Goal: Transaction & Acquisition: Purchase product/service

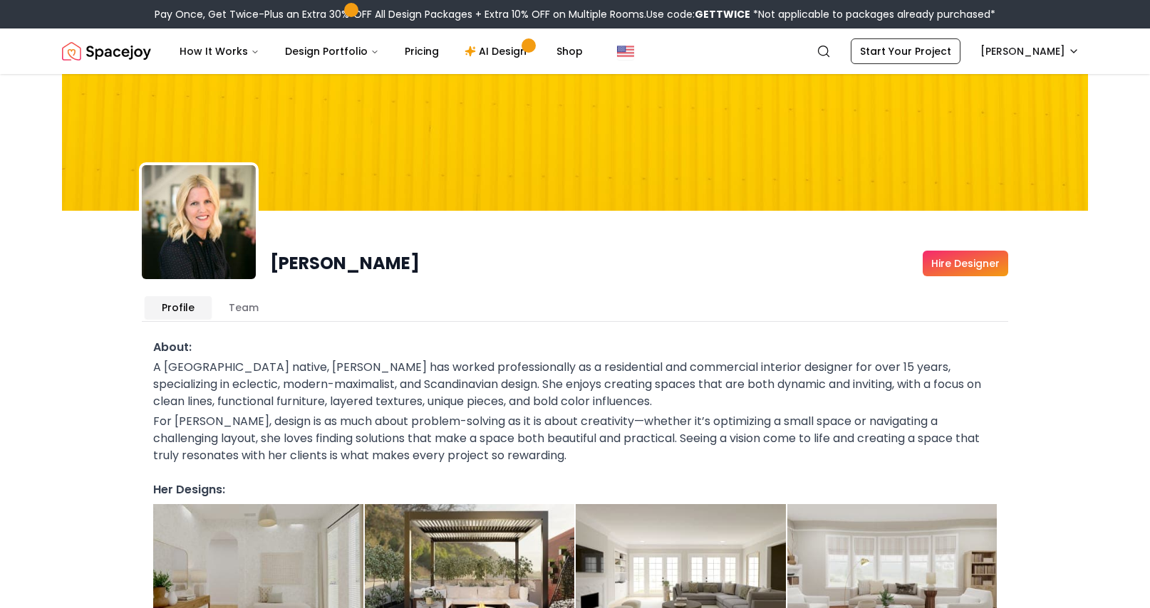
click at [984, 269] on link "Hire Designer" at bounding box center [964, 264] width 85 height 26
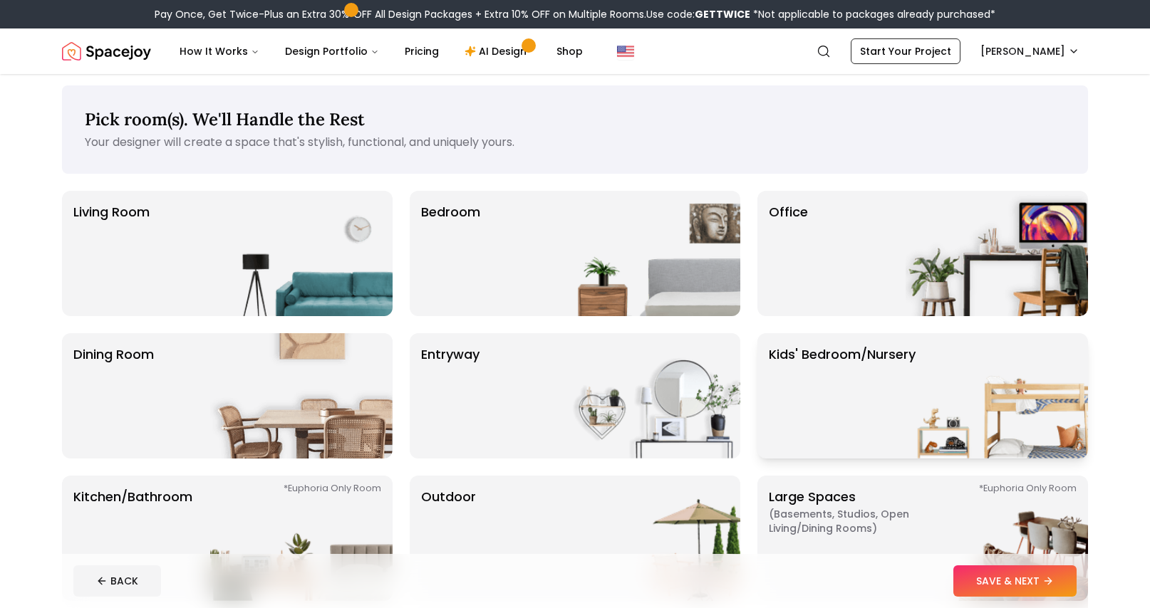
click at [846, 362] on p "Kids' Bedroom/Nursery" at bounding box center [842, 396] width 147 height 103
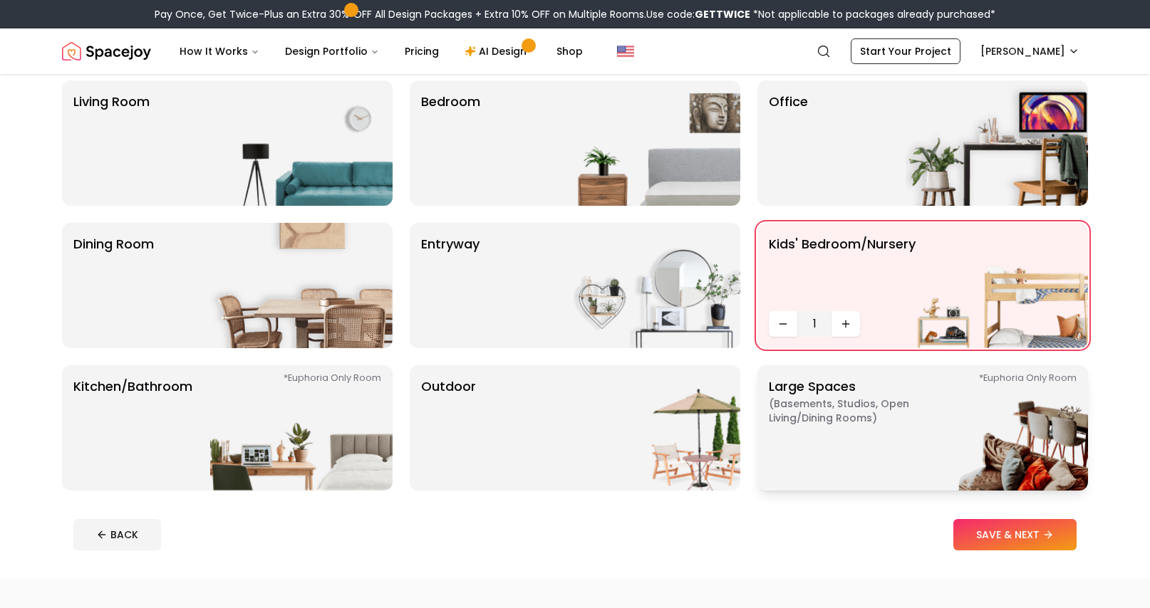
scroll to position [405, 0]
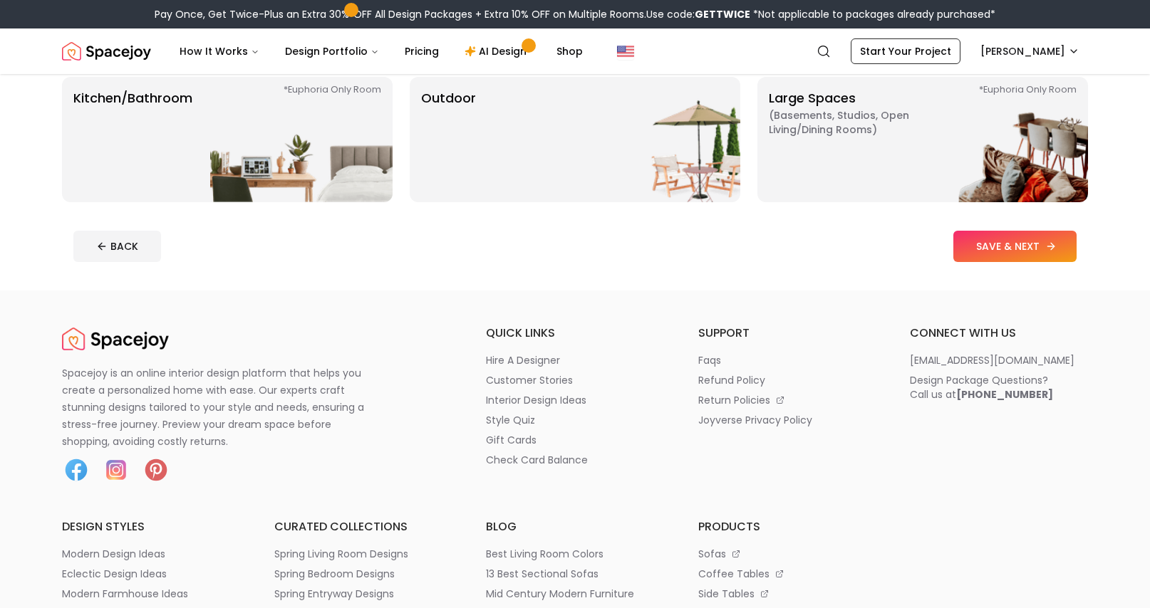
click at [989, 244] on button "SAVE & NEXT" at bounding box center [1014, 246] width 123 height 31
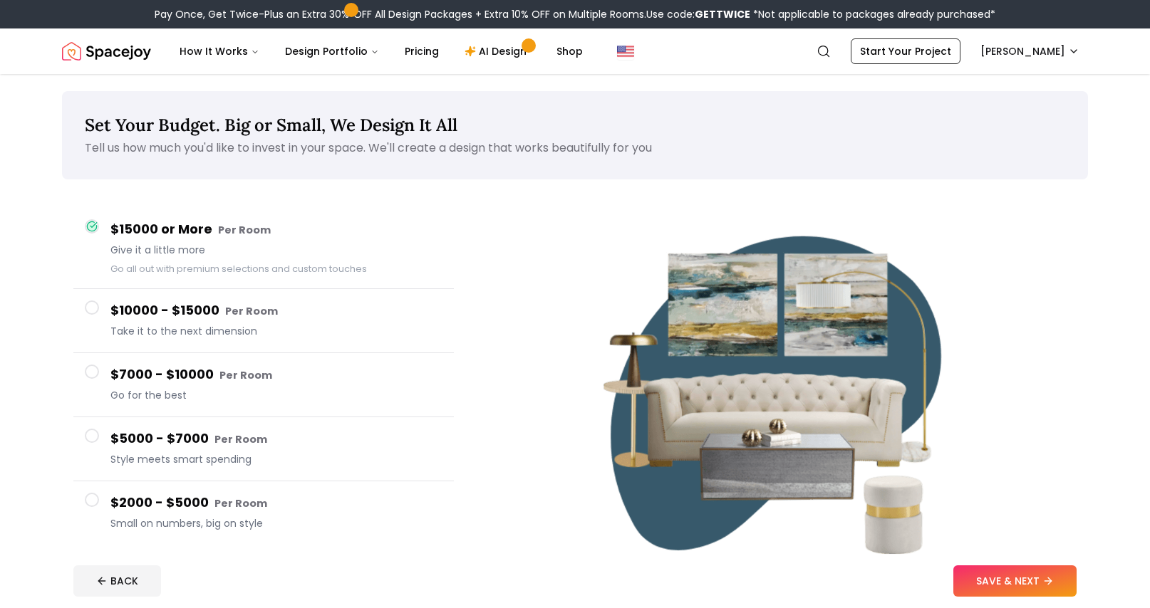
click at [103, 370] on button "$7000 - $10000 Per Room Go for the best" at bounding box center [263, 385] width 380 height 64
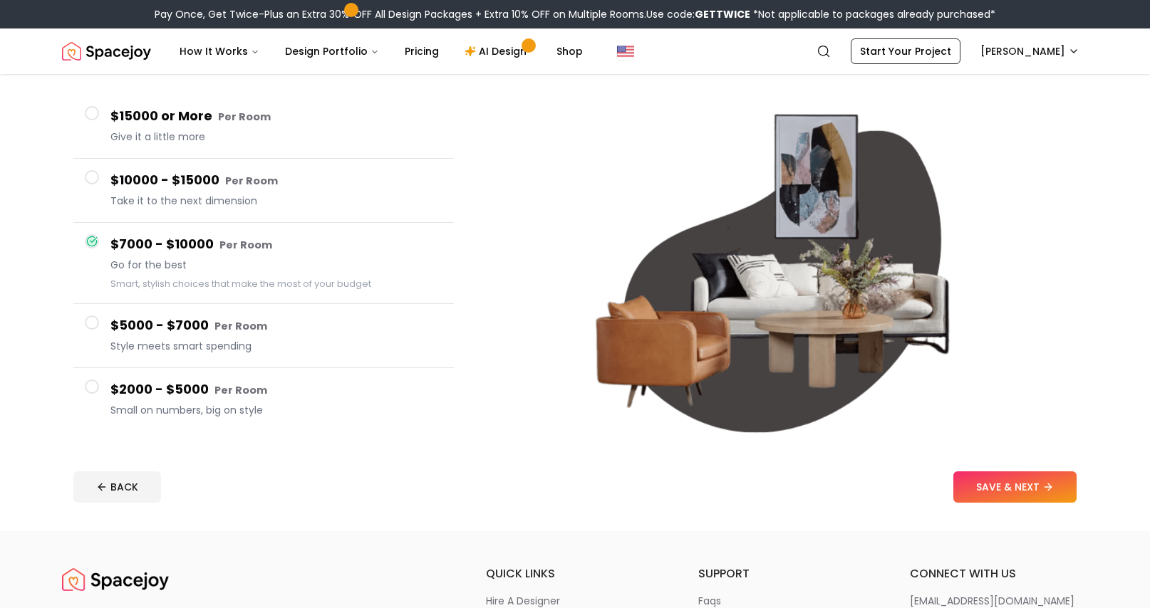
scroll to position [128, 0]
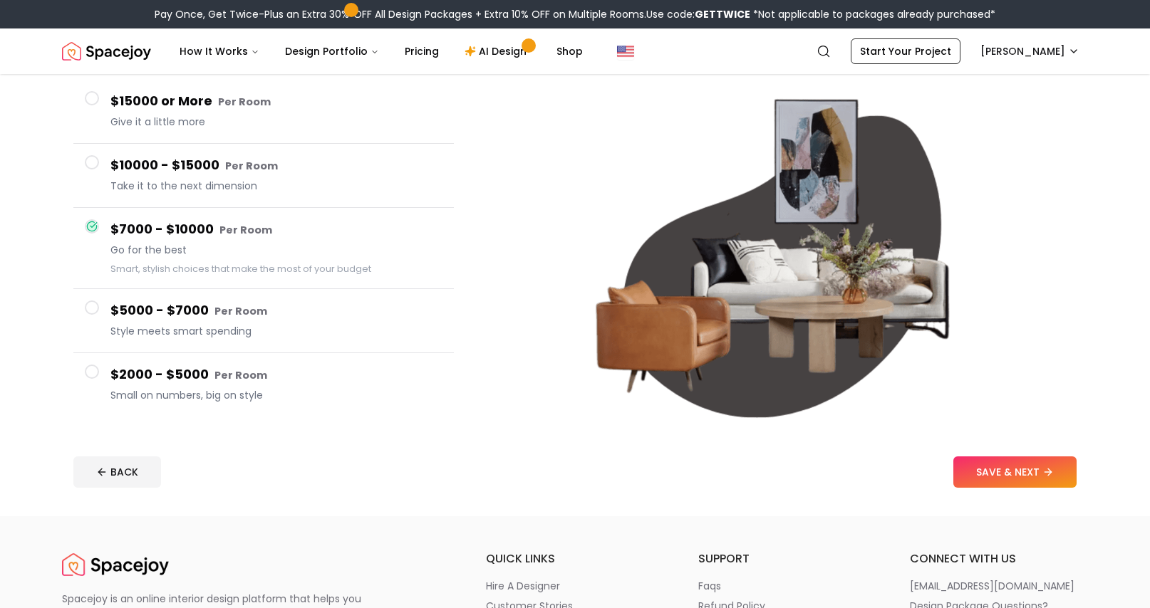
click at [91, 307] on span at bounding box center [92, 308] width 14 height 14
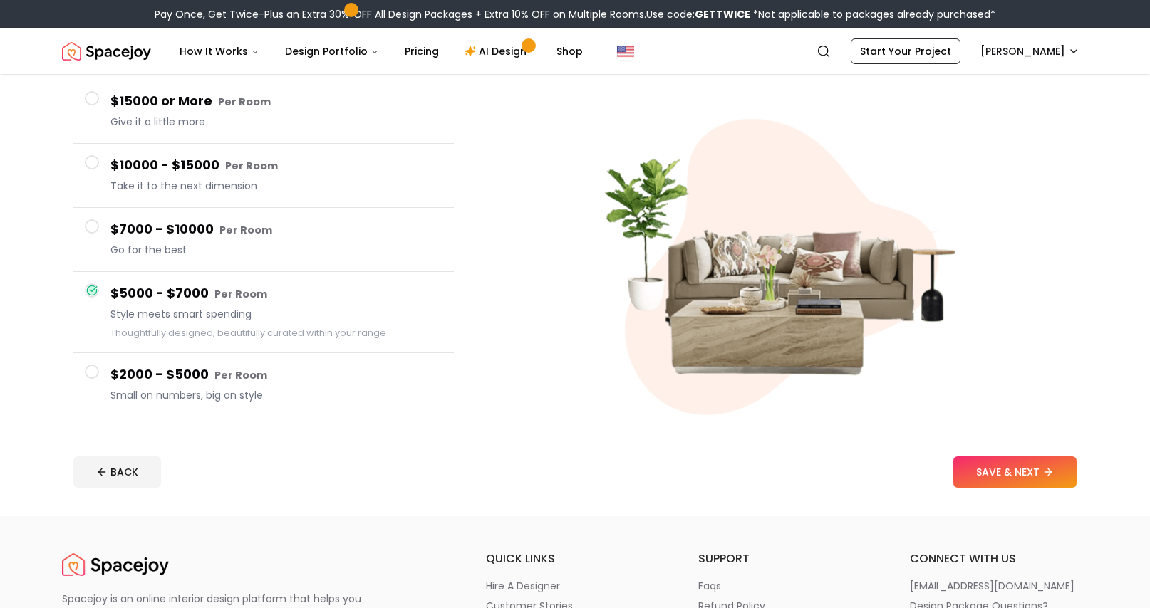
click at [93, 226] on span at bounding box center [92, 226] width 14 height 14
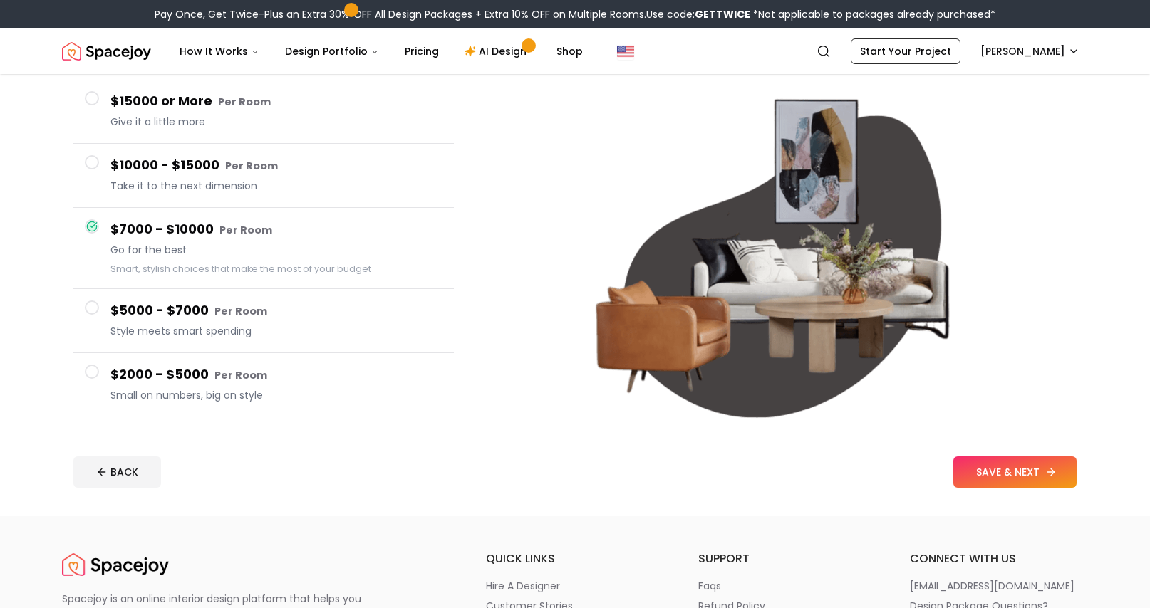
click at [1034, 473] on button "SAVE & NEXT" at bounding box center [1014, 472] width 123 height 31
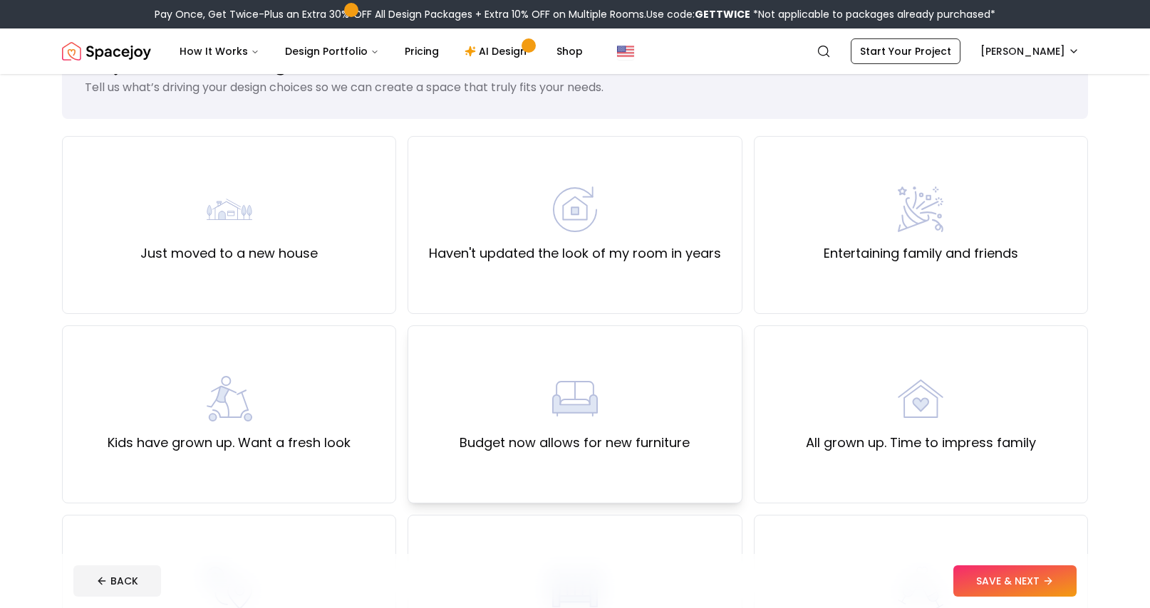
scroll to position [259, 0]
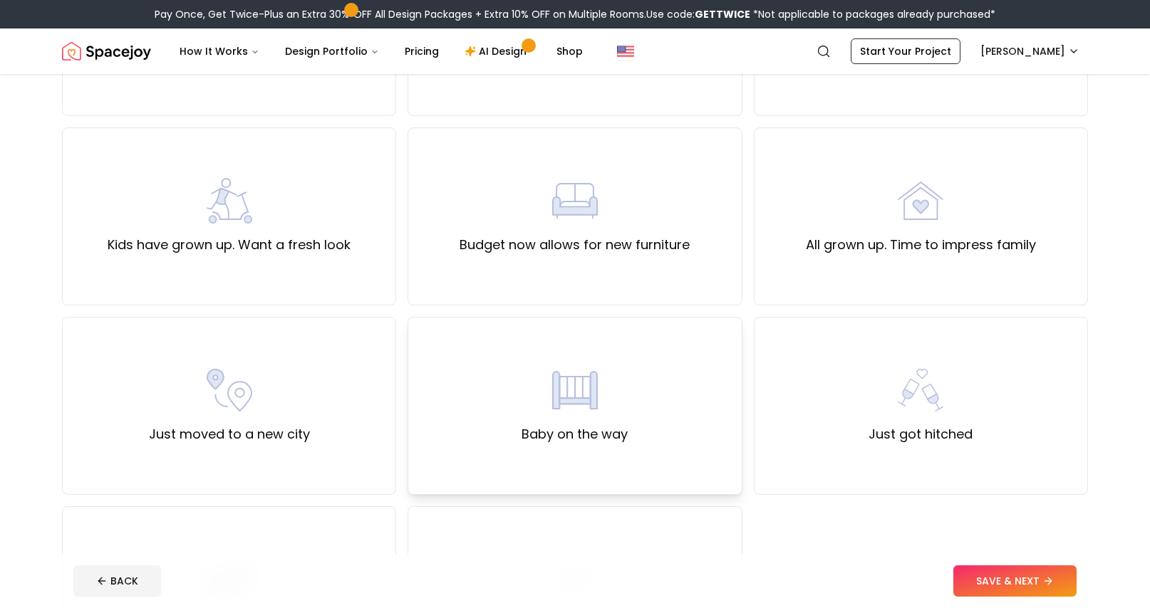
click at [674, 368] on div "Baby on the way" at bounding box center [574, 406] width 334 height 178
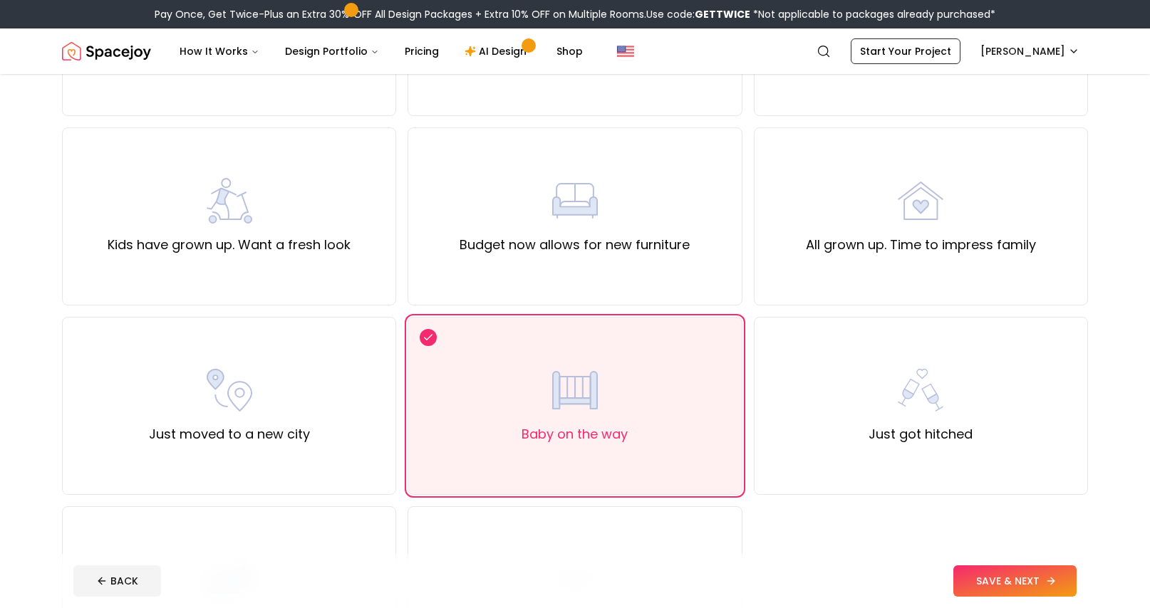
click at [1057, 587] on button "SAVE & NEXT" at bounding box center [1014, 581] width 123 height 31
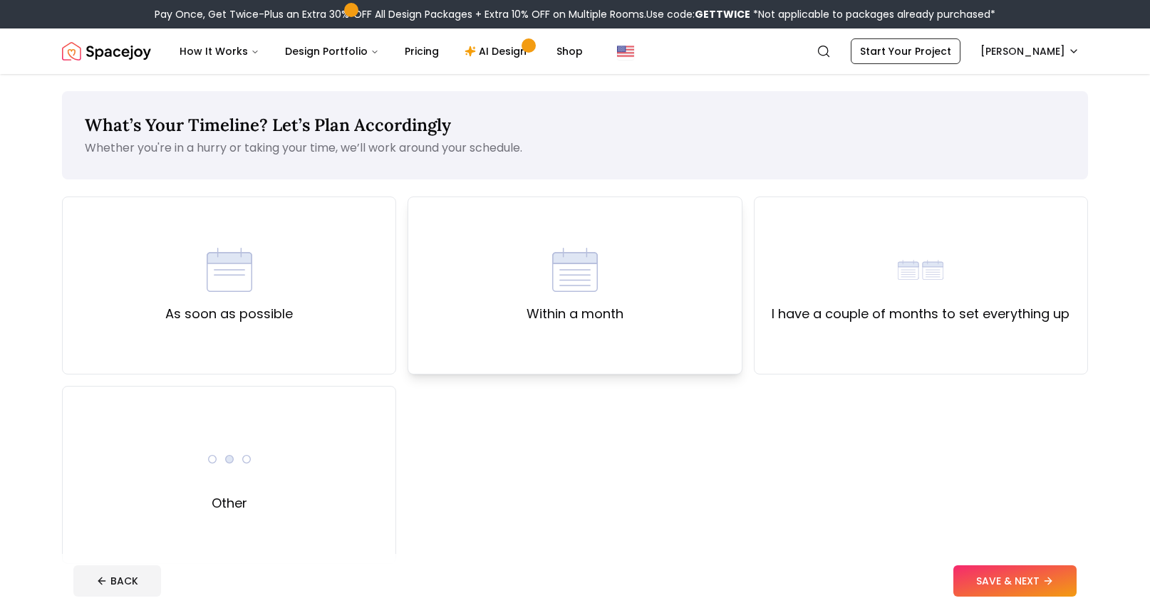
drag, startPoint x: 343, startPoint y: 344, endPoint x: 434, endPoint y: 344, distance: 91.2
click at [331, 343] on div "As soon as possible" at bounding box center [229, 286] width 334 height 178
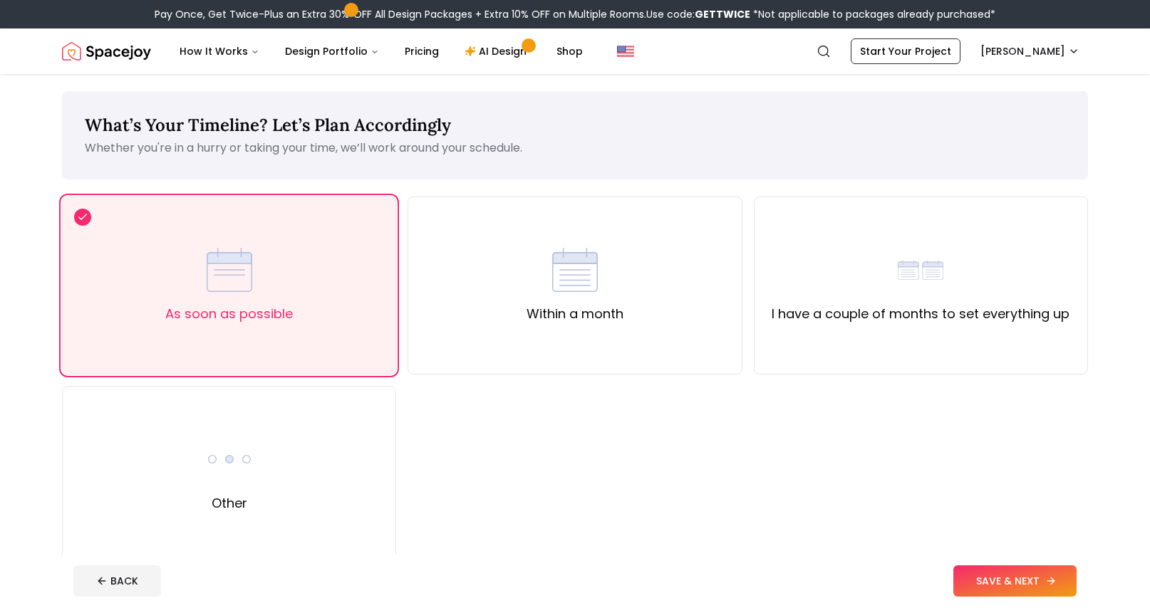
click at [972, 573] on button "SAVE & NEXT" at bounding box center [1014, 581] width 123 height 31
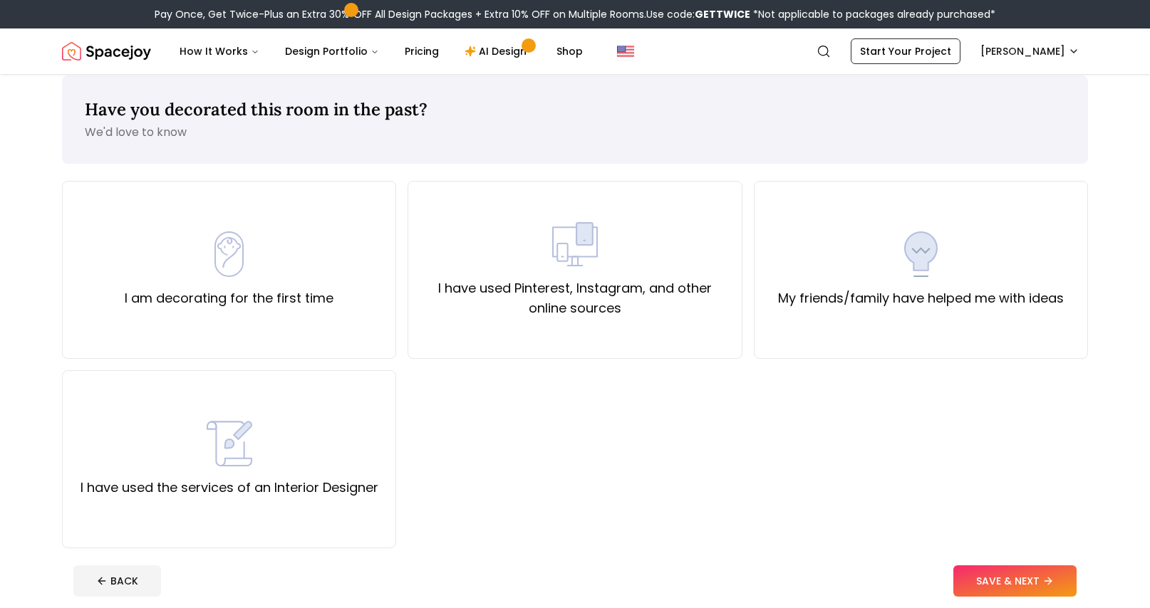
scroll to position [16, 0]
click at [332, 278] on div "I am decorating for the first time" at bounding box center [229, 269] width 209 height 77
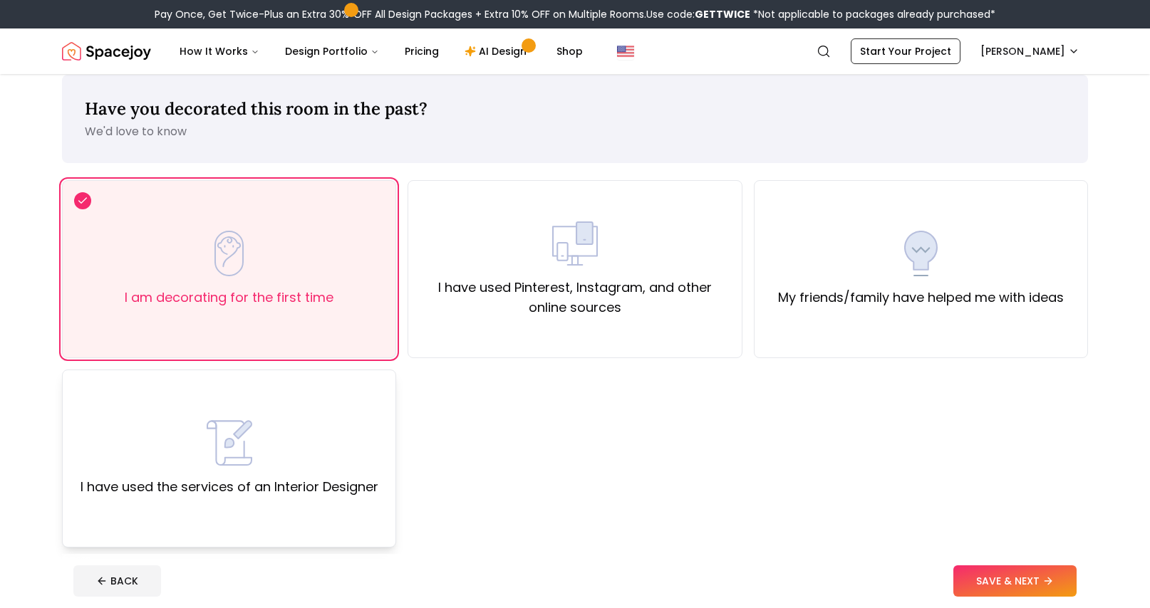
click at [194, 448] on div "I have used the services of an Interior Designer" at bounding box center [229, 458] width 298 height 77
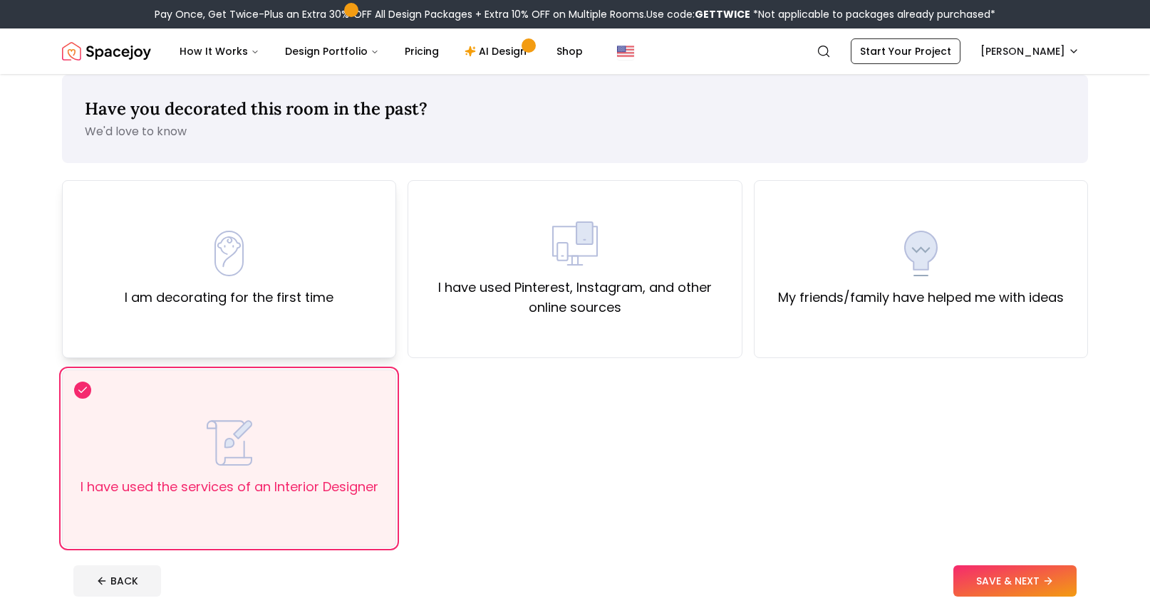
click at [316, 239] on div "I am decorating for the first time" at bounding box center [229, 269] width 209 height 77
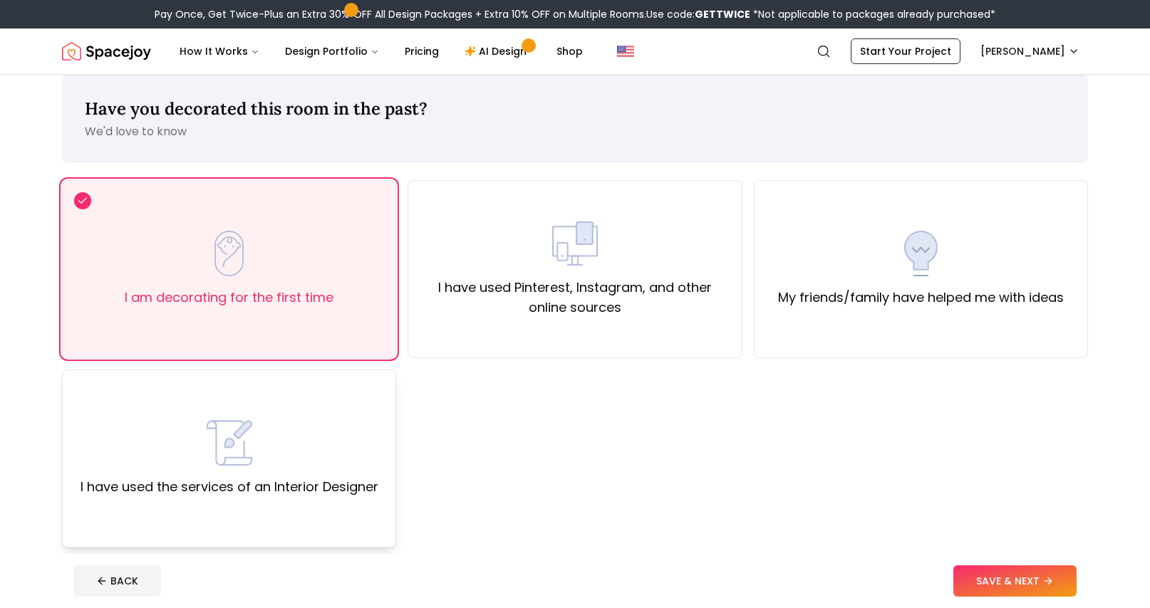
click at [150, 451] on div "I have used the services of an Interior Designer" at bounding box center [229, 458] width 298 height 77
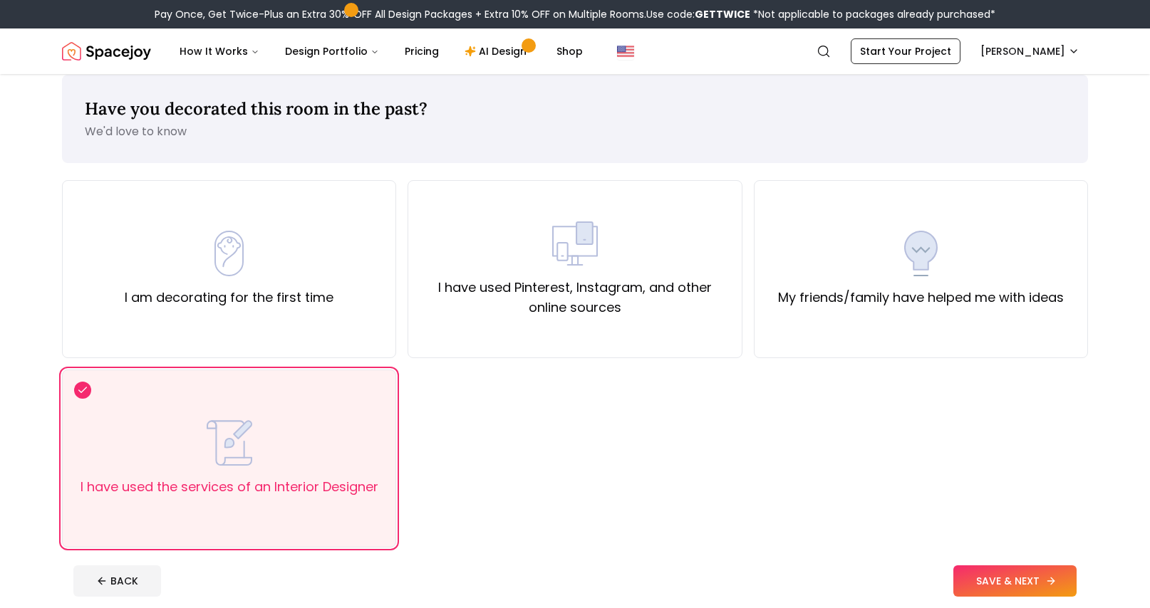
click at [990, 571] on button "SAVE & NEXT" at bounding box center [1014, 581] width 123 height 31
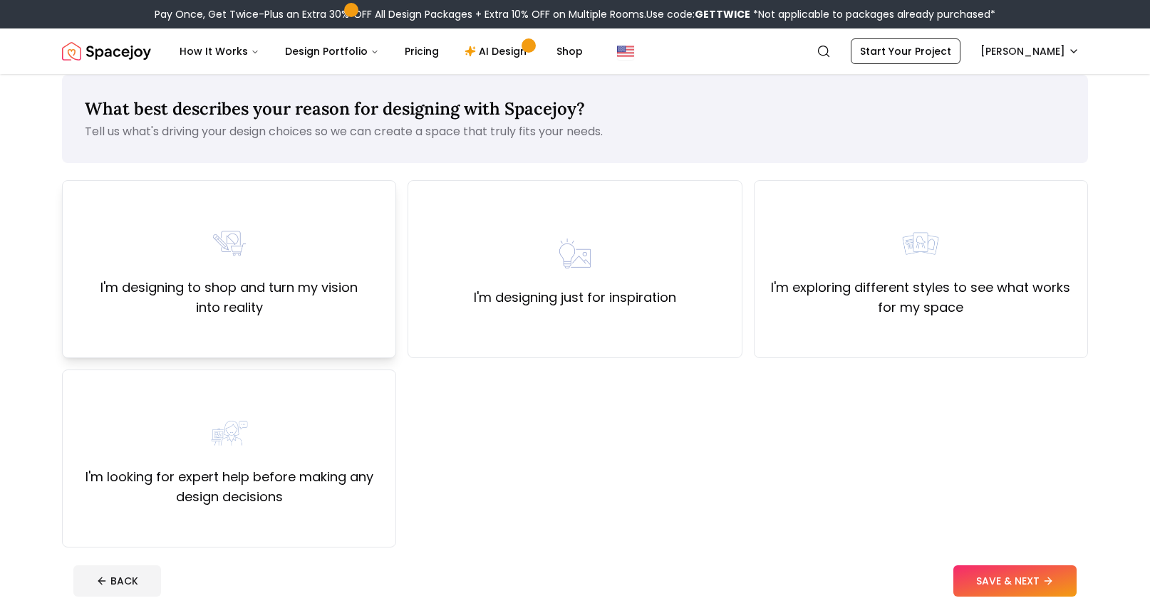
click at [347, 308] on label "I'm designing to shop and turn my vision into reality" at bounding box center [229, 298] width 310 height 40
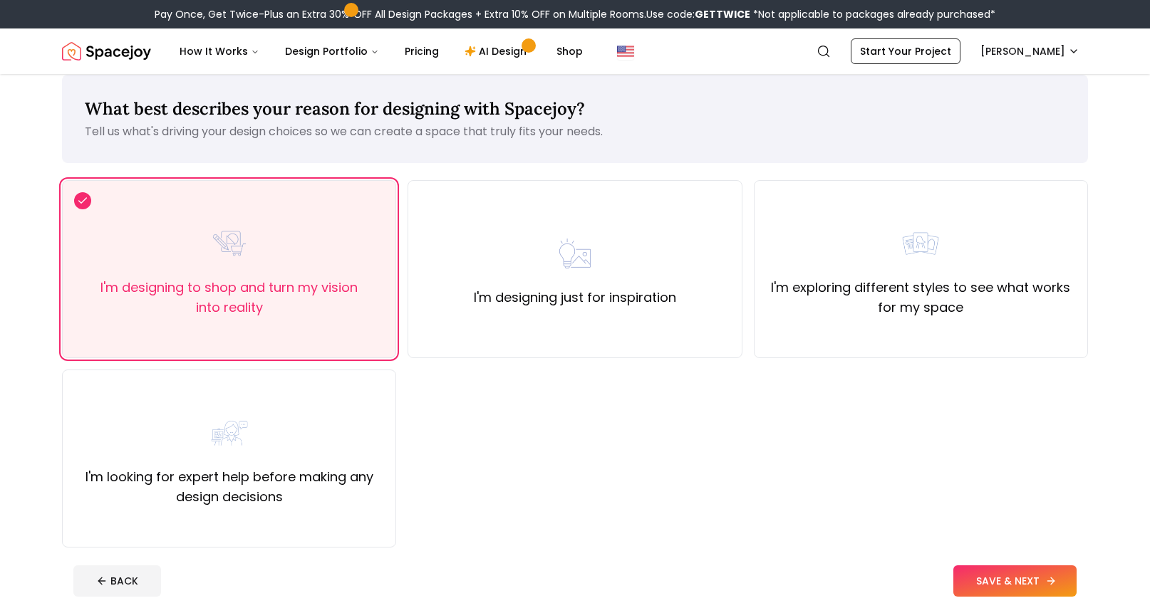
click at [1021, 579] on button "SAVE & NEXT" at bounding box center [1014, 581] width 123 height 31
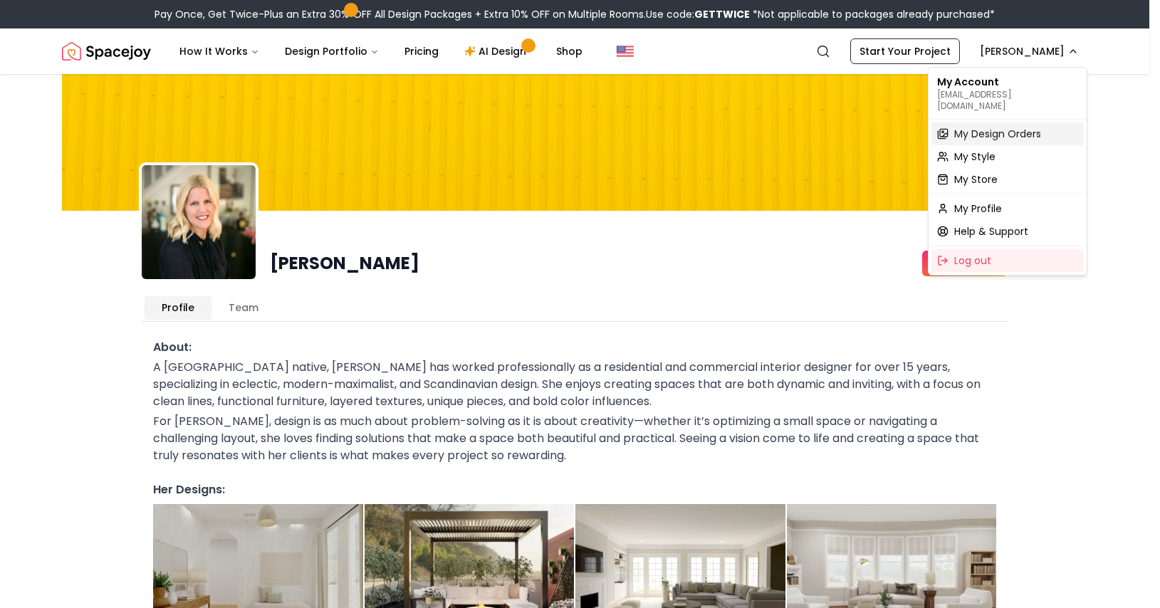
click at [984, 132] on div "My Design Orders" at bounding box center [1008, 134] width 152 height 23
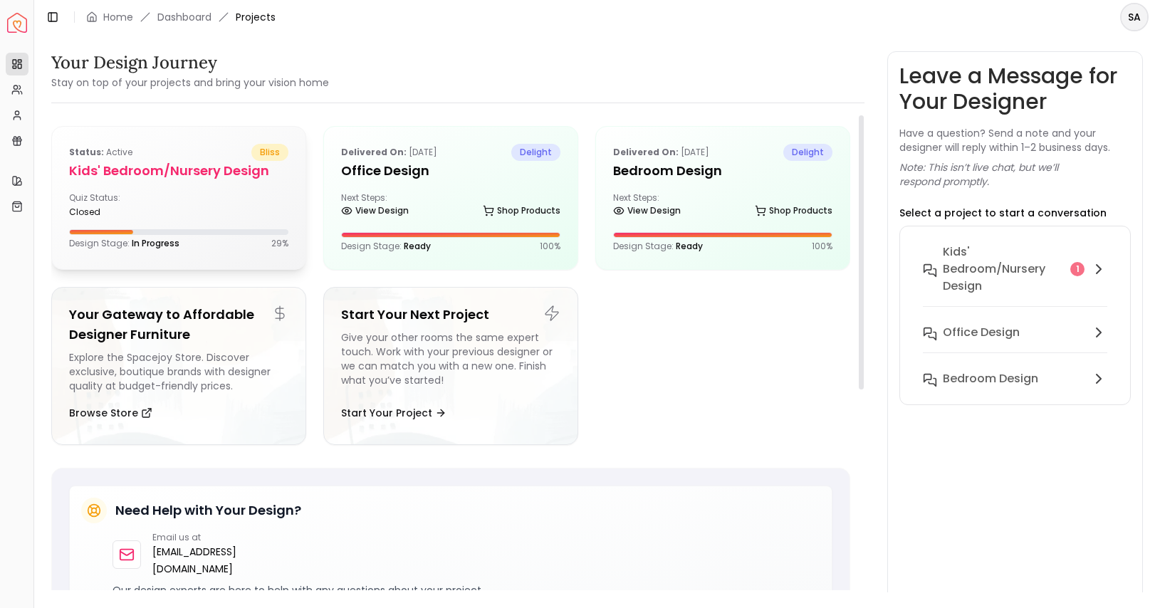
click at [197, 192] on div "Quiz Status: closed" at bounding box center [178, 205] width 219 height 26
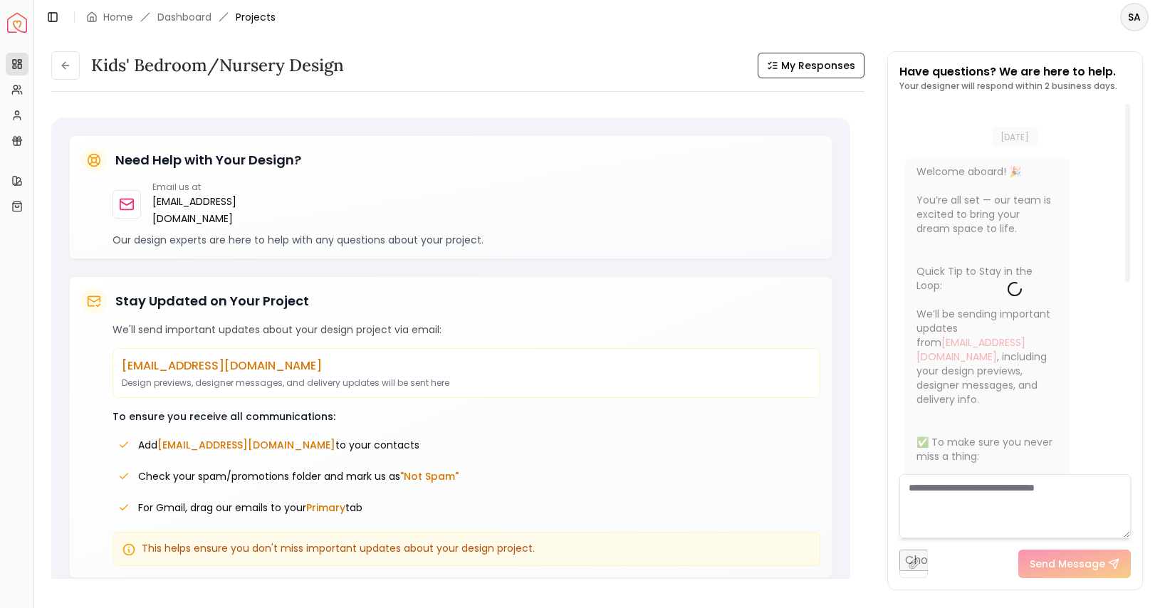
scroll to position [20, 0]
